Goal: Complete application form: Complete application form

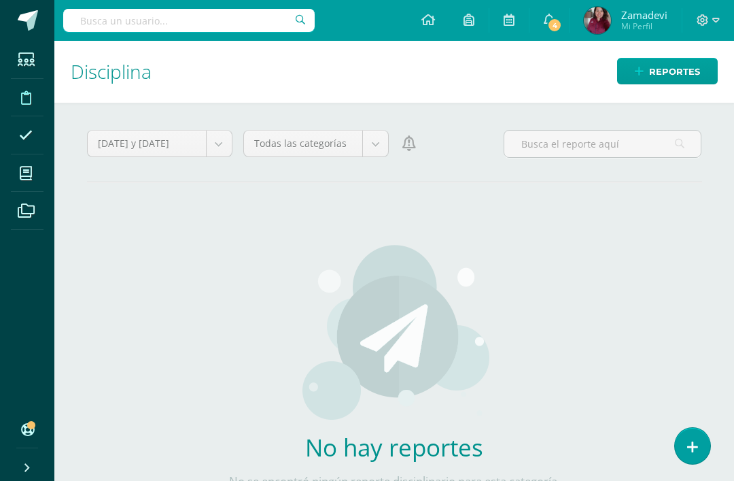
click at [683, 442] on link at bounding box center [692, 446] width 35 height 36
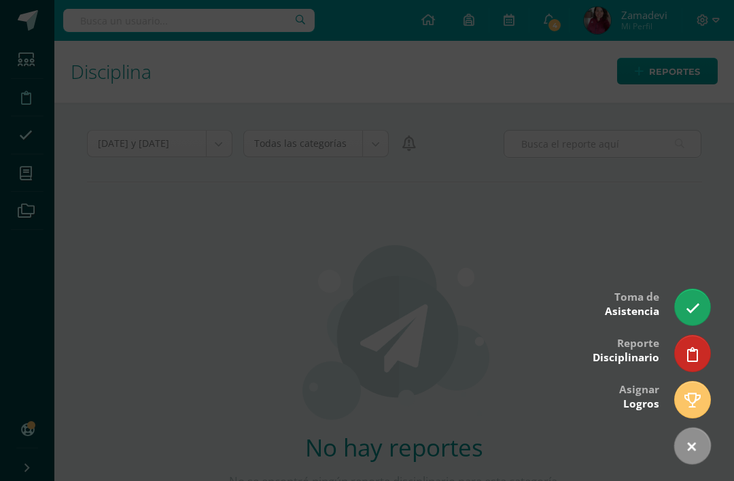
click at [683, 354] on link at bounding box center [692, 353] width 35 height 36
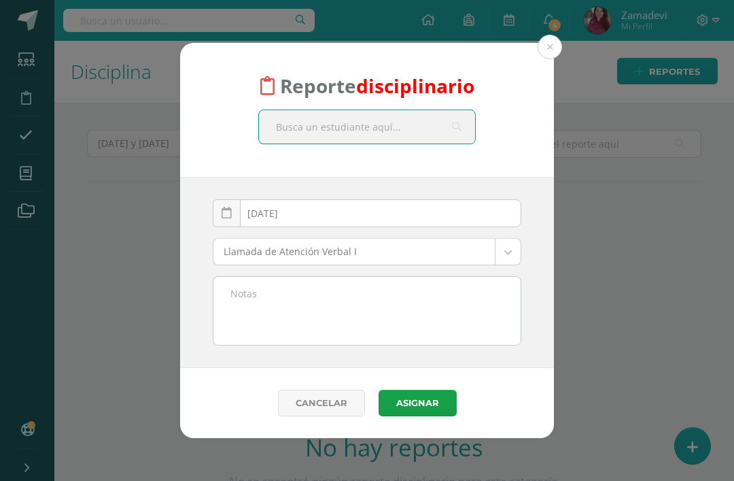
click at [345, 131] on input "text" at bounding box center [367, 126] width 216 height 33
type input "Ade"
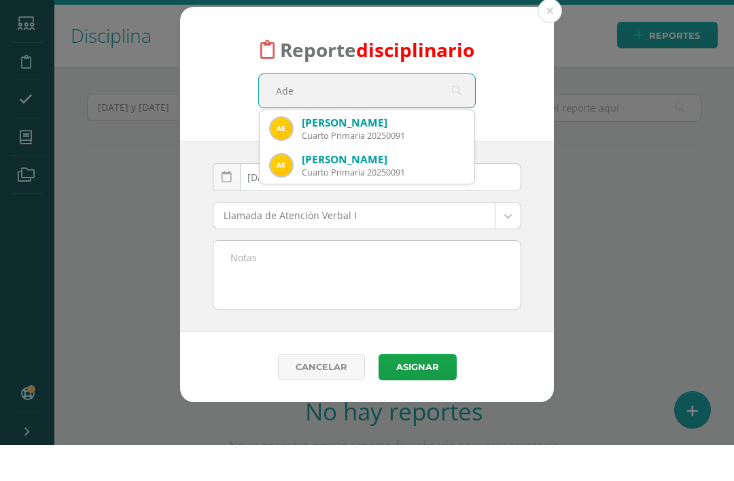
click at [428, 166] on div "Cuarto Primaria 20250091" at bounding box center [383, 172] width 162 height 12
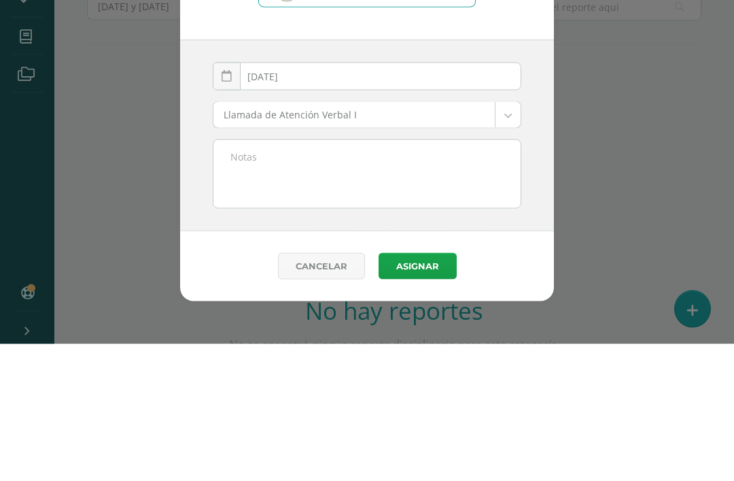
click at [501, 121] on body "Reporte disciplinario Adela Escobedo Arana Cuarto Primaria 20250091 Ade 2025-10…" at bounding box center [367, 240] width 734 height 481
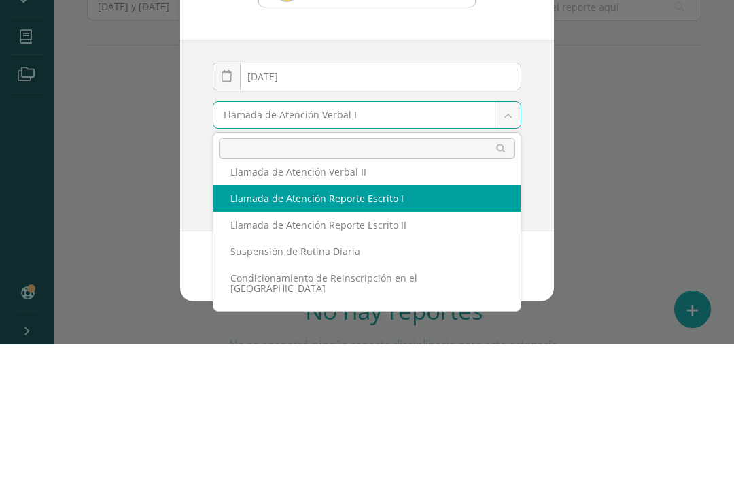
scroll to position [38, 0]
select select "13"
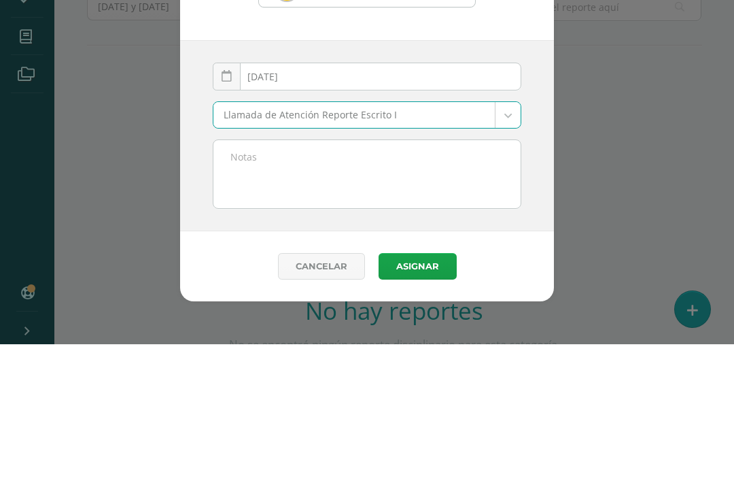
click at [395, 277] on textarea at bounding box center [367, 311] width 307 height 68
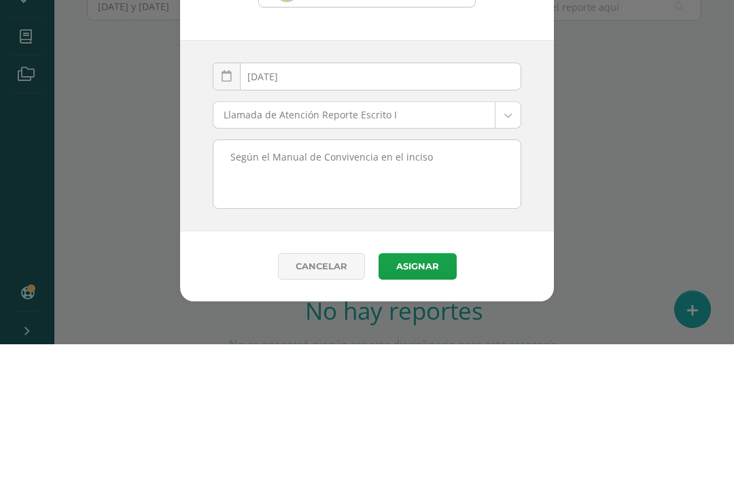
scroll to position [44, 0]
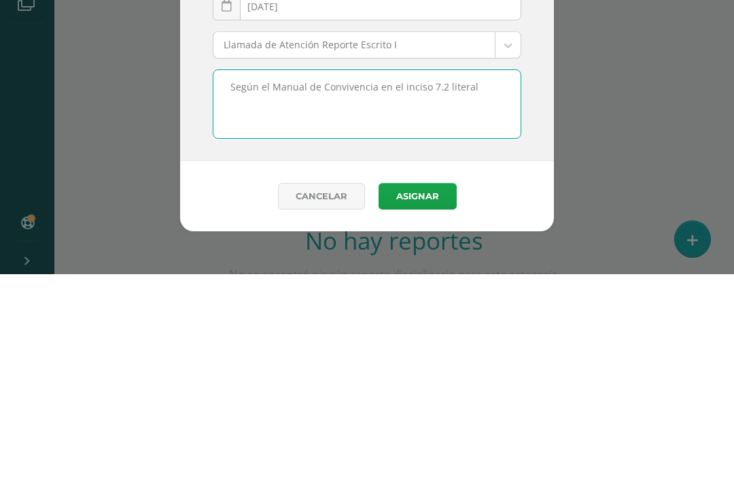
paste textarea "f. Uso de violencia física y/o verbal contra algún miembro de la comunidad educ…"
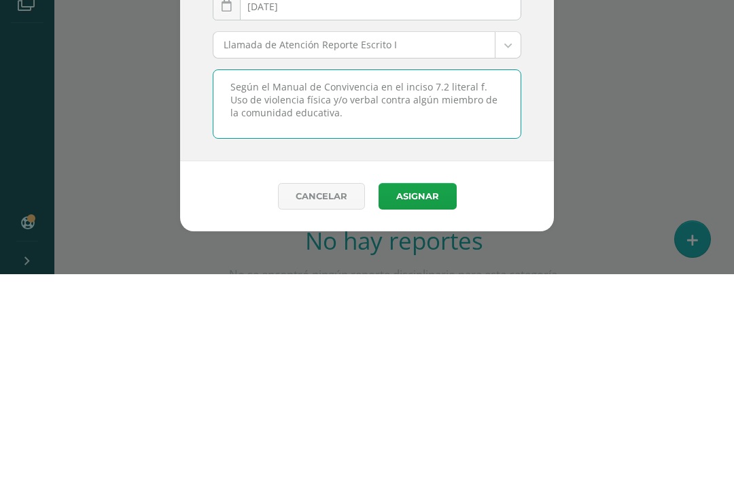
click at [481, 277] on textarea "Según el Manual de Convivencia en el inciso 7.2 literal f. Uso de violencia fís…" at bounding box center [367, 311] width 307 height 68
click at [324, 277] on textarea "Según el Manual de Convivencia en el inciso 7.2 literal f) “Uso de violencia fí…" at bounding box center [367, 311] width 307 height 68
click at [222, 277] on textarea "Según el Manual de Convivencia en el inciso 7.2 literal f) “Uso de violencia fí…" at bounding box center [367, 311] width 307 height 68
click at [360, 277] on textarea "Según el Manual de Convivencia en el inciso 7.2 literal f) “Uso de violencia fí…" at bounding box center [367, 311] width 307 height 68
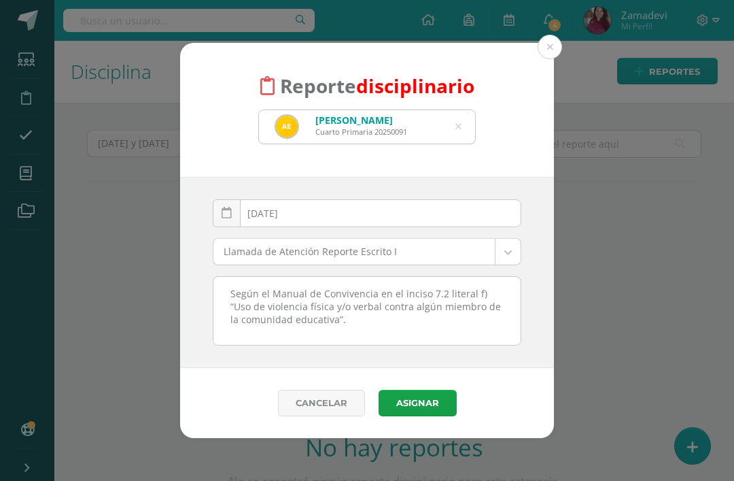
type textarea "Según el Manual de Convivencia en el inciso 7.2 literal f) “Uso de violencia fí…"
click at [416, 403] on button "Asignar" at bounding box center [418, 403] width 78 height 27
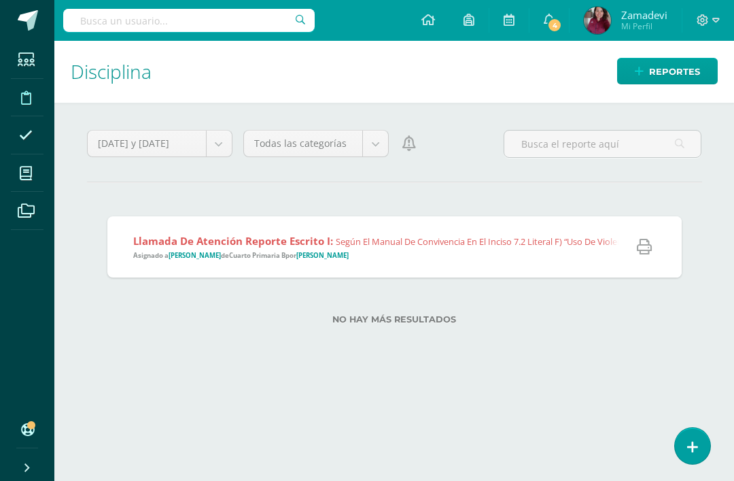
click at [487, 241] on span "Según el Manual de Convivencia en el inciso 7.2 literal f) “Uso de violencia fí…" at bounding box center [626, 241] width 581 height 12
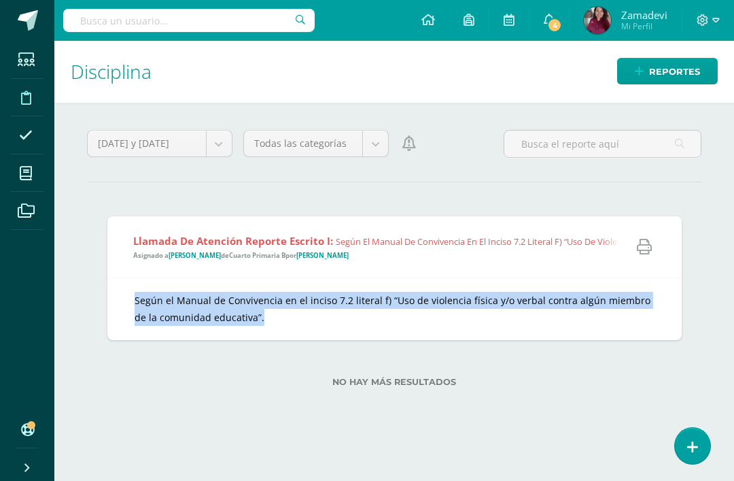
copy div "Según el Manual de Convivencia en el inciso 7.2 literal f) “Uso de violencia fí…"
click at [691, 370] on div "Llamada de Atención Reporte Escrito I: Según el Manual de Convivencia en el inc…" at bounding box center [394, 309] width 615 height 227
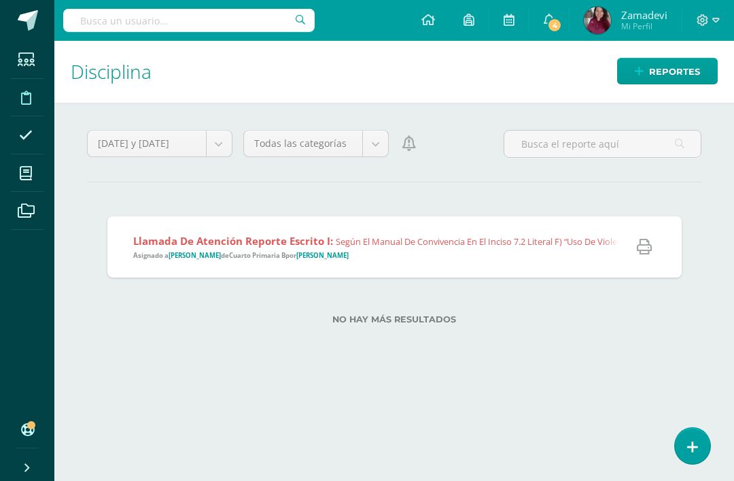
click at [695, 440] on icon at bounding box center [692, 447] width 11 height 14
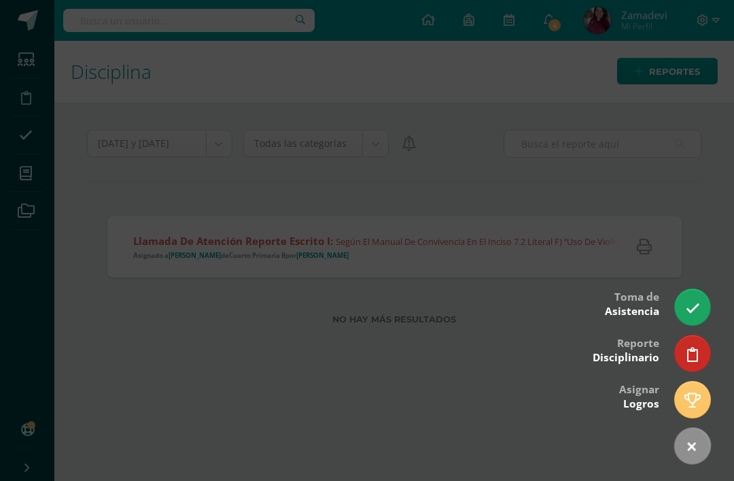
click at [698, 306] on icon at bounding box center [693, 308] width 14 height 14
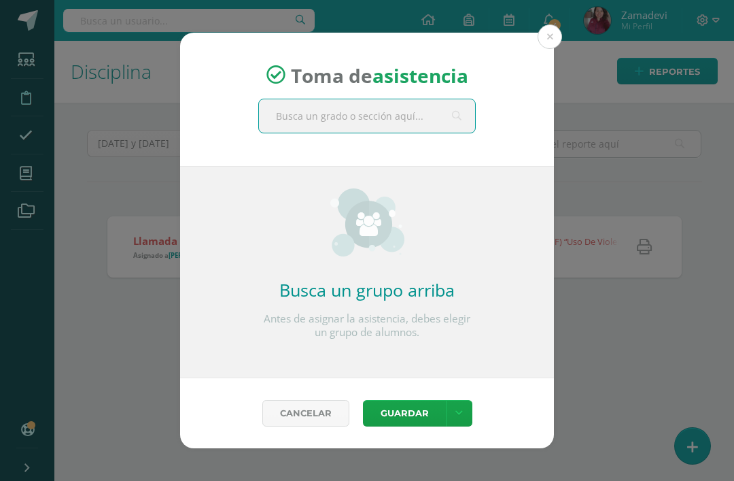
click at [422, 122] on input "text" at bounding box center [367, 115] width 216 height 33
type input "Eliam"
click at [550, 41] on button at bounding box center [550, 36] width 24 height 24
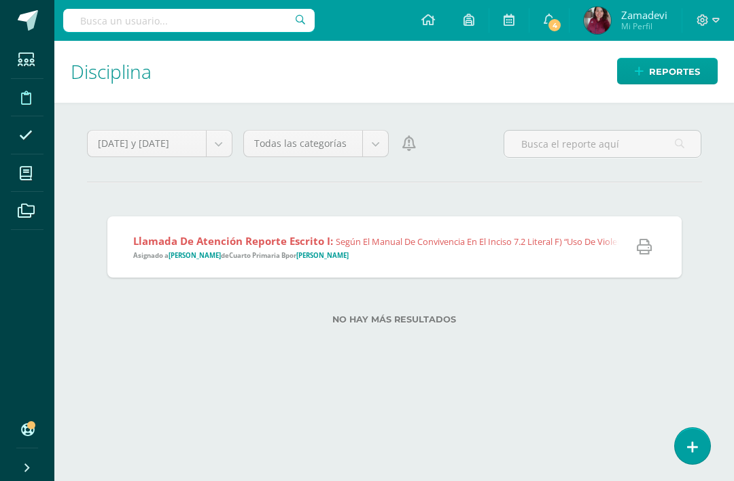
click at [701, 432] on link at bounding box center [692, 446] width 35 height 36
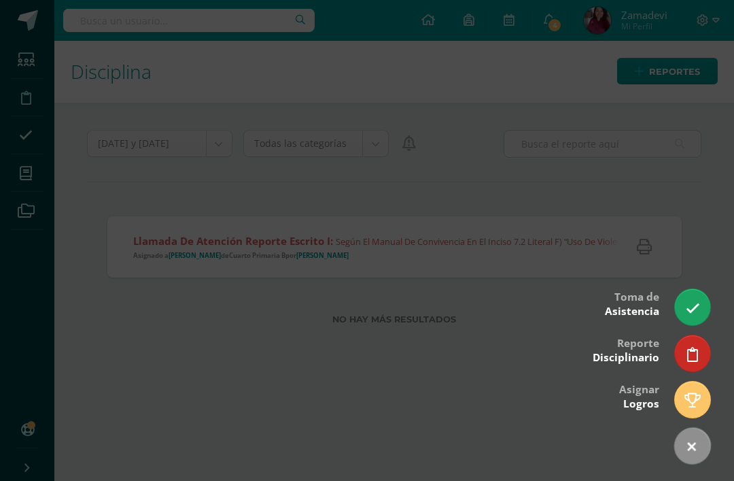
click at [694, 348] on icon at bounding box center [692, 354] width 11 height 14
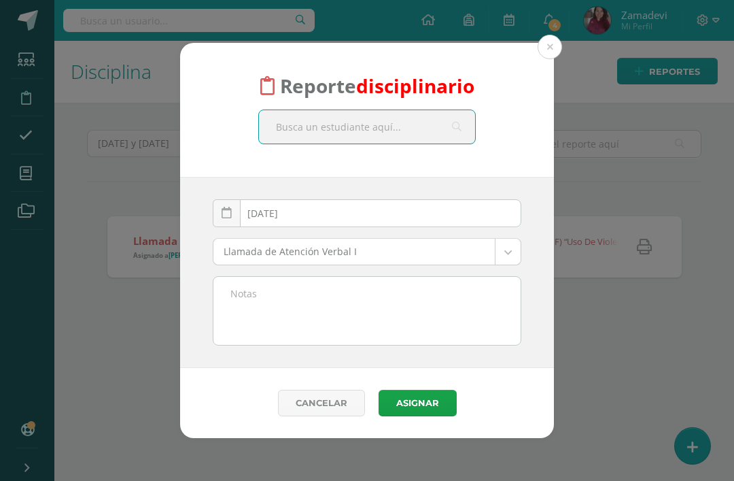
click at [380, 130] on input "text" at bounding box center [367, 126] width 216 height 33
type input "Eliam"
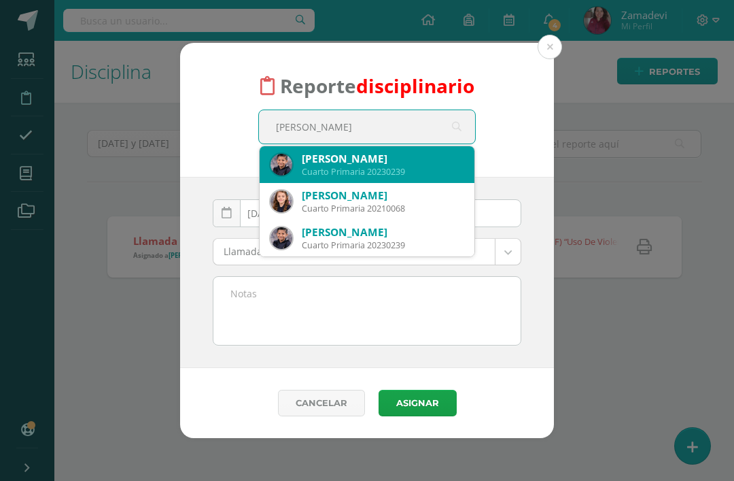
click at [412, 168] on div "Cuarto Primaria 20230239" at bounding box center [383, 172] width 162 height 12
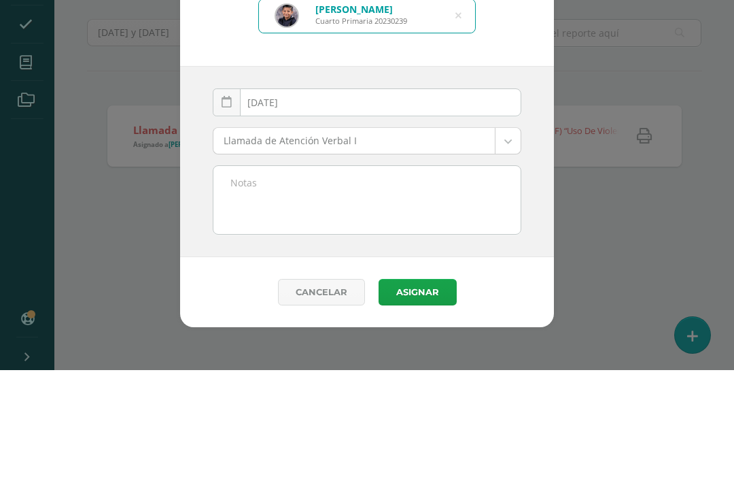
click at [498, 141] on body "Reporte disciplinario Eliam Sebastián Barillas Esquivel Cuarto Primaria 2023023…" at bounding box center [367, 240] width 734 height 481
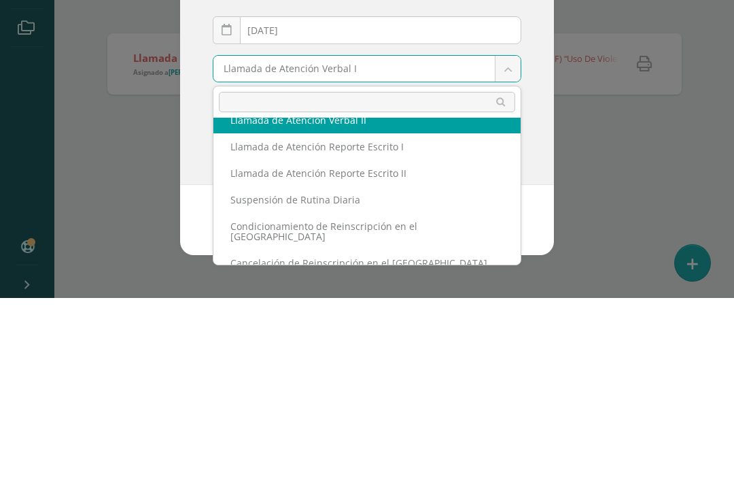
scroll to position [46, 0]
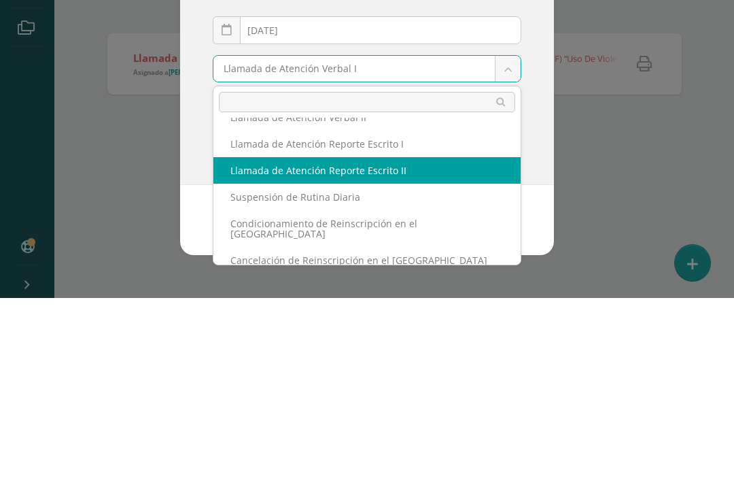
select select "14"
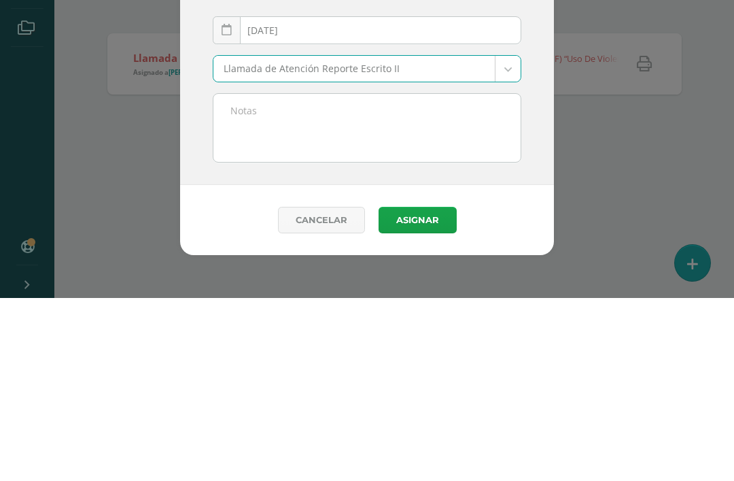
click at [427, 277] on textarea at bounding box center [367, 311] width 307 height 68
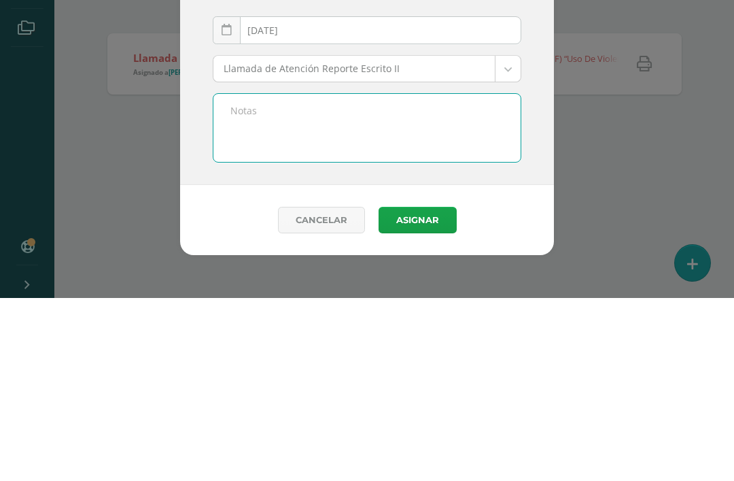
paste textarea "Según el Manual de Convivencia en el inciso 7.2 literal f) “Uso de violencia fí…"
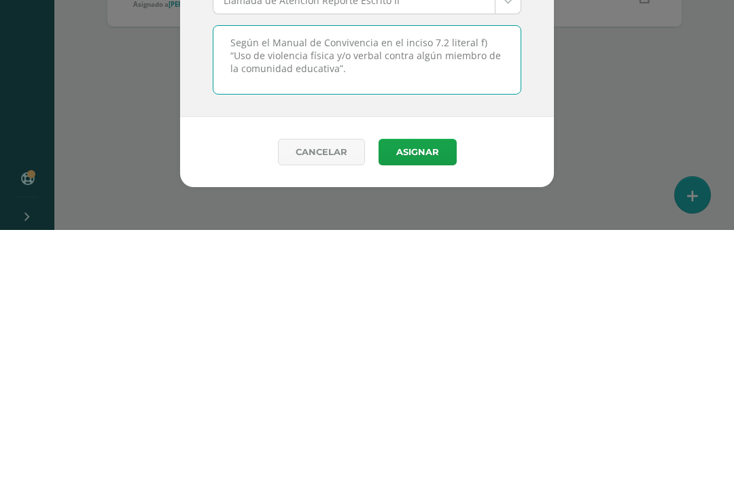
click at [466, 277] on textarea "Según el Manual de Convivencia en el inciso 7.2 literal f) “Uso de violencia fí…" at bounding box center [367, 311] width 307 height 68
paste textarea "a. Daños menores al mobiliario, equipo, instalaciones u ornato del centro educa…"
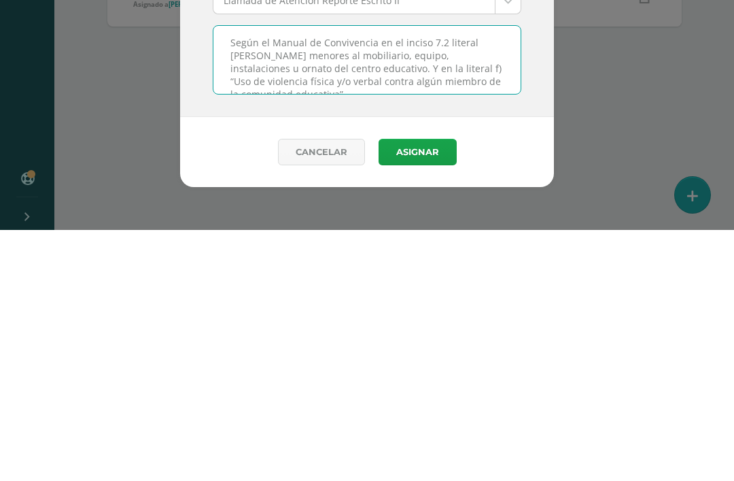
click at [475, 277] on textarea "Según el Manual de Convivencia en el inciso 7.2 literal a. Daños menores al mob…" at bounding box center [367, 311] width 307 height 68
click at [480, 277] on textarea "Según el Manual de Convivencia en el inciso 7.2 literal a. Daños menores al mob…" at bounding box center [367, 311] width 307 height 68
click at [226, 277] on textarea "Según el Manual de Convivencia en el inciso 7.2 literal a) Daños menores al mob…" at bounding box center [367, 311] width 307 height 68
click at [318, 277] on textarea "Según el Manual de Convivencia en el inciso 7.2 literal a) “Daños menores al mo…" at bounding box center [367, 311] width 307 height 68
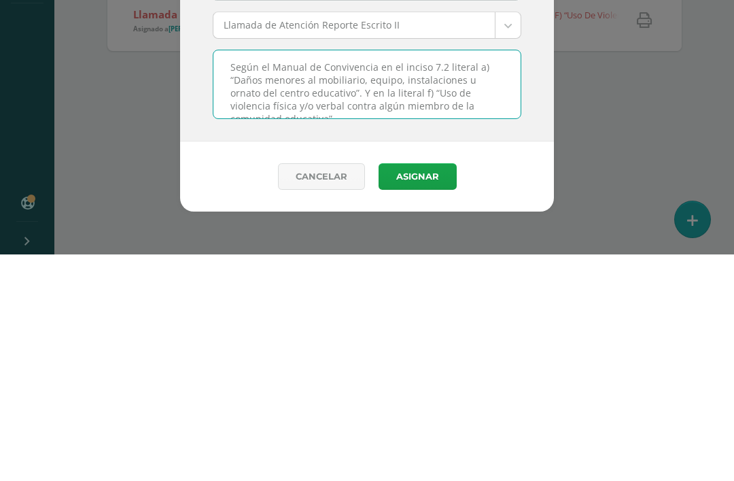
type textarea "Según el Manual de Convivencia en el inciso 7.2 literal a) “Daños menores al mo…"
click at [428, 390] on button "Asignar" at bounding box center [418, 403] width 78 height 27
